Goal: Task Accomplishment & Management: Manage account settings

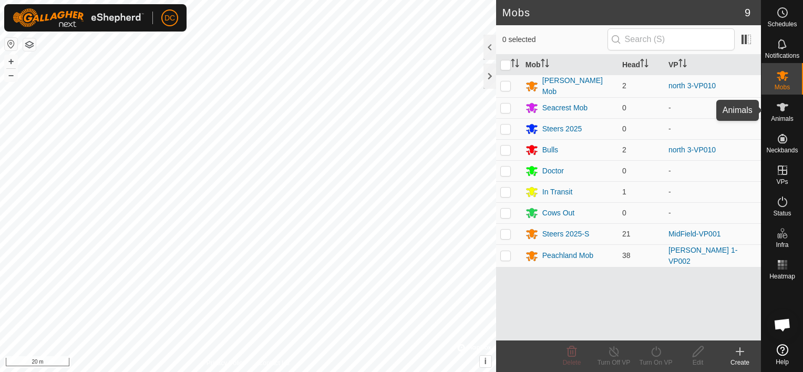
click at [785, 109] on icon at bounding box center [782, 107] width 13 height 13
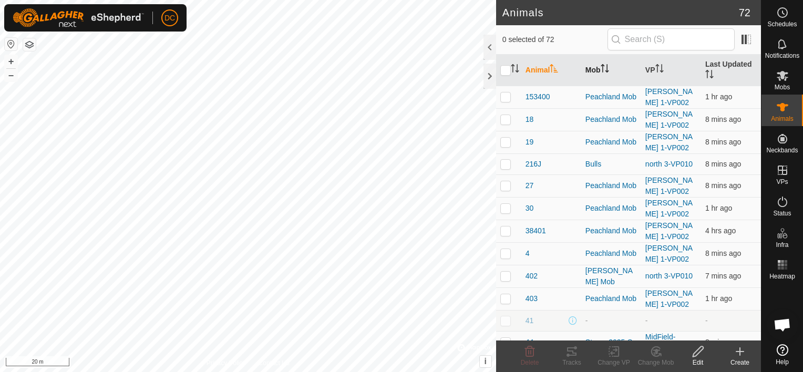
click at [601, 69] on icon "Activate to sort" at bounding box center [604, 68] width 8 height 8
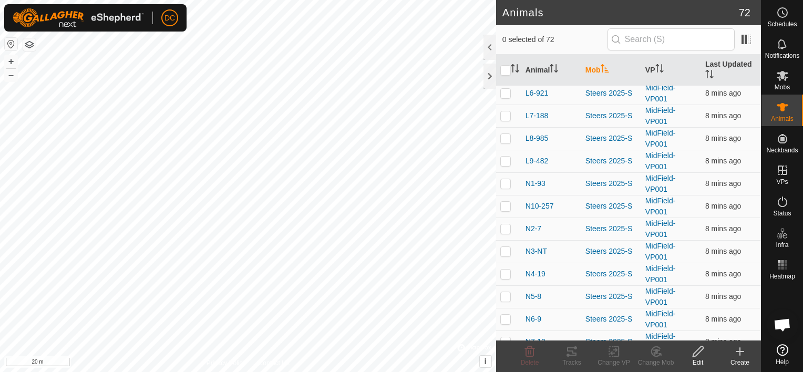
scroll to position [1345, 0]
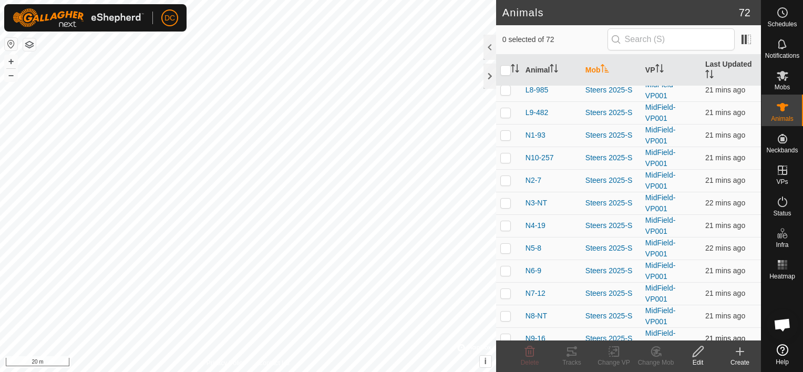
click at [502, 333] on td at bounding box center [508, 338] width 25 height 23
checkbox input "true"
